Goal: Task Accomplishment & Management: Manage account settings

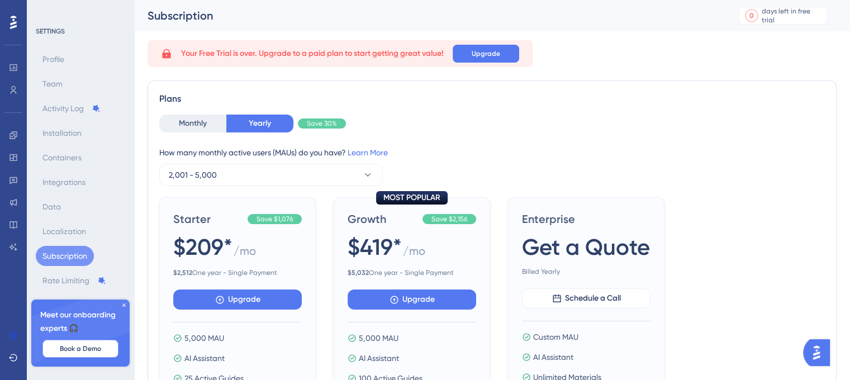
click at [69, 349] on span "Book a Demo" at bounding box center [80, 348] width 41 height 9
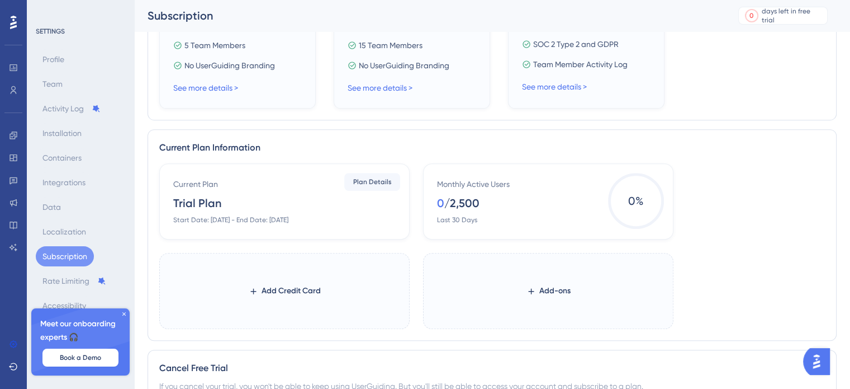
scroll to position [511, 0]
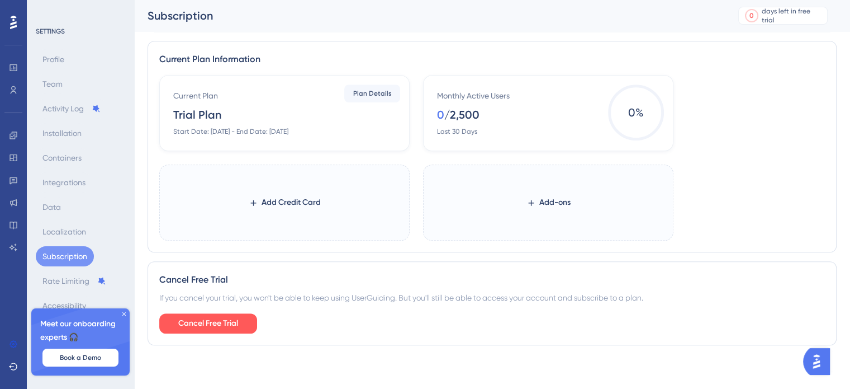
click at [69, 122] on div "Profile Team Activity Log Installation Containers Integrations Data Localizatio…" at bounding box center [81, 182] width 91 height 266
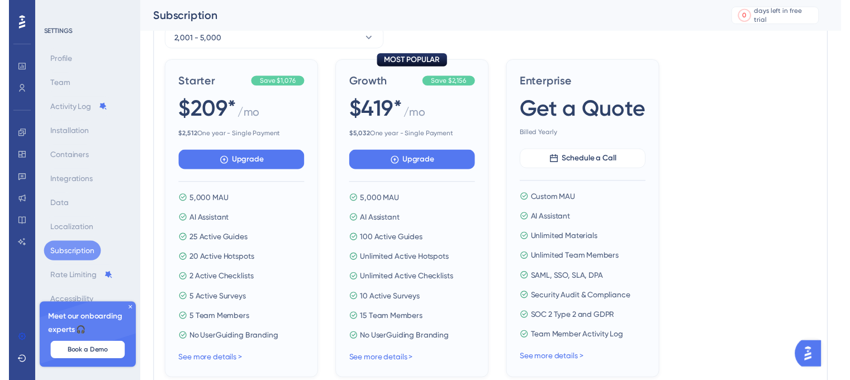
scroll to position [0, 0]
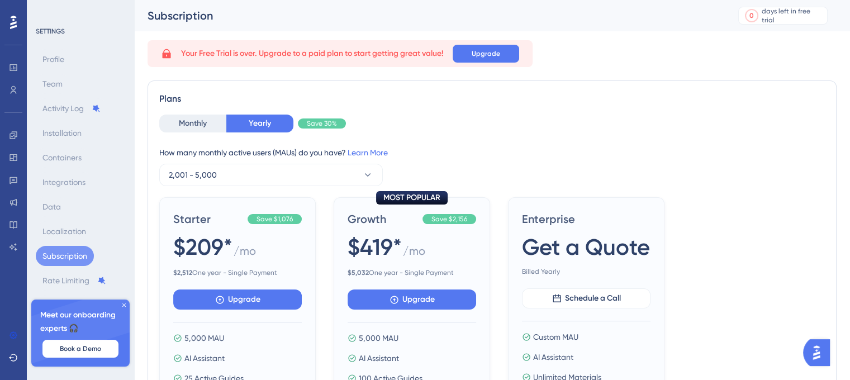
click at [123, 302] on icon at bounding box center [124, 305] width 7 height 7
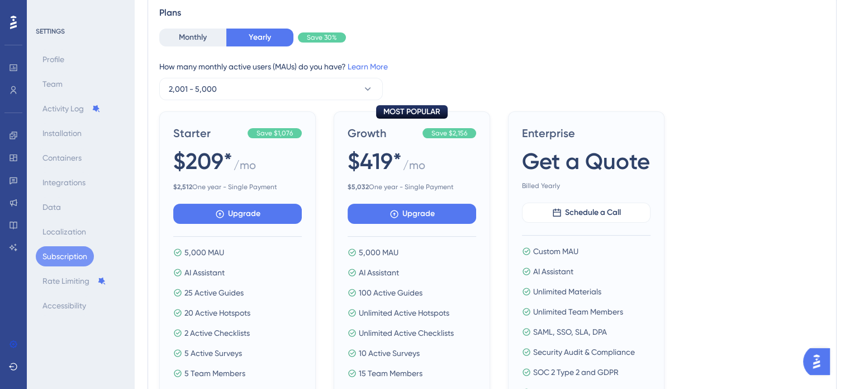
scroll to position [87, 0]
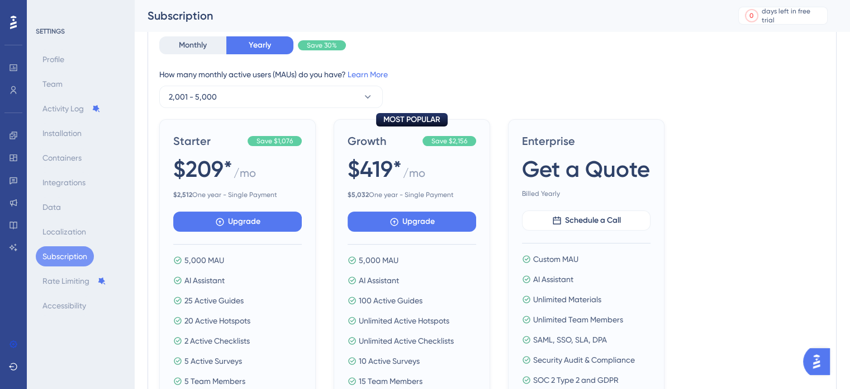
click at [63, 259] on button "Subscription" at bounding box center [65, 256] width 58 height 20
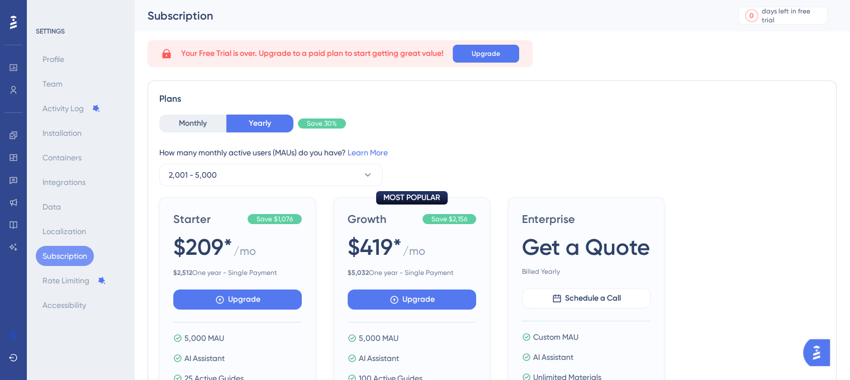
click at [40, 34] on div "SETTINGS" at bounding box center [81, 31] width 91 height 9
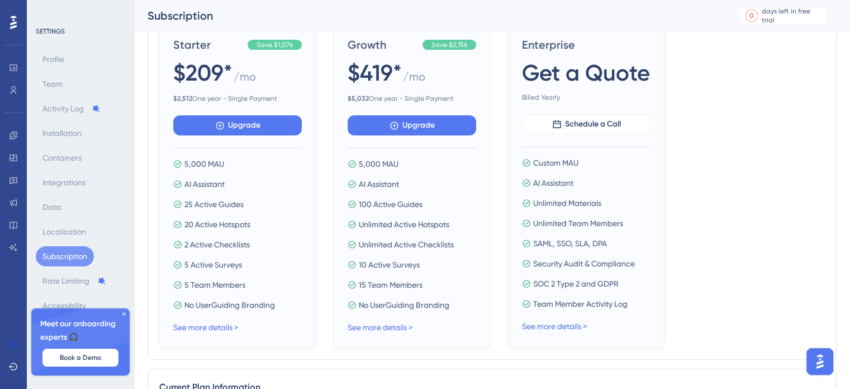
scroll to position [181, 0]
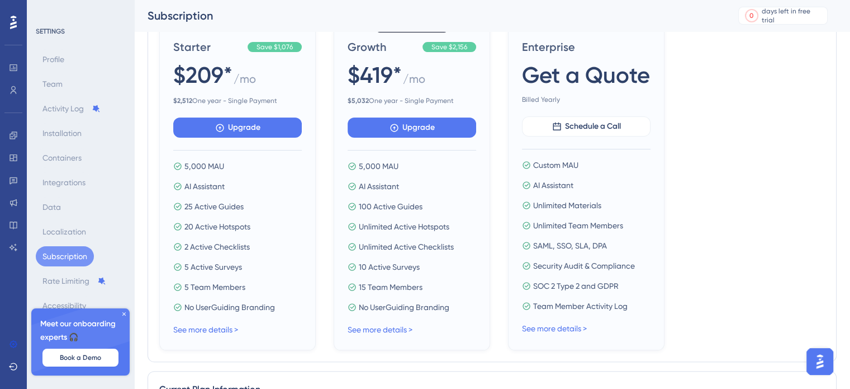
click at [750, 112] on div "Starter Save $1,076 $209* / mo $ 2,512 One year - Single Payment Upgrade 5,000 …" at bounding box center [492, 187] width 666 height 325
